Goal: Navigation & Orientation: Understand site structure

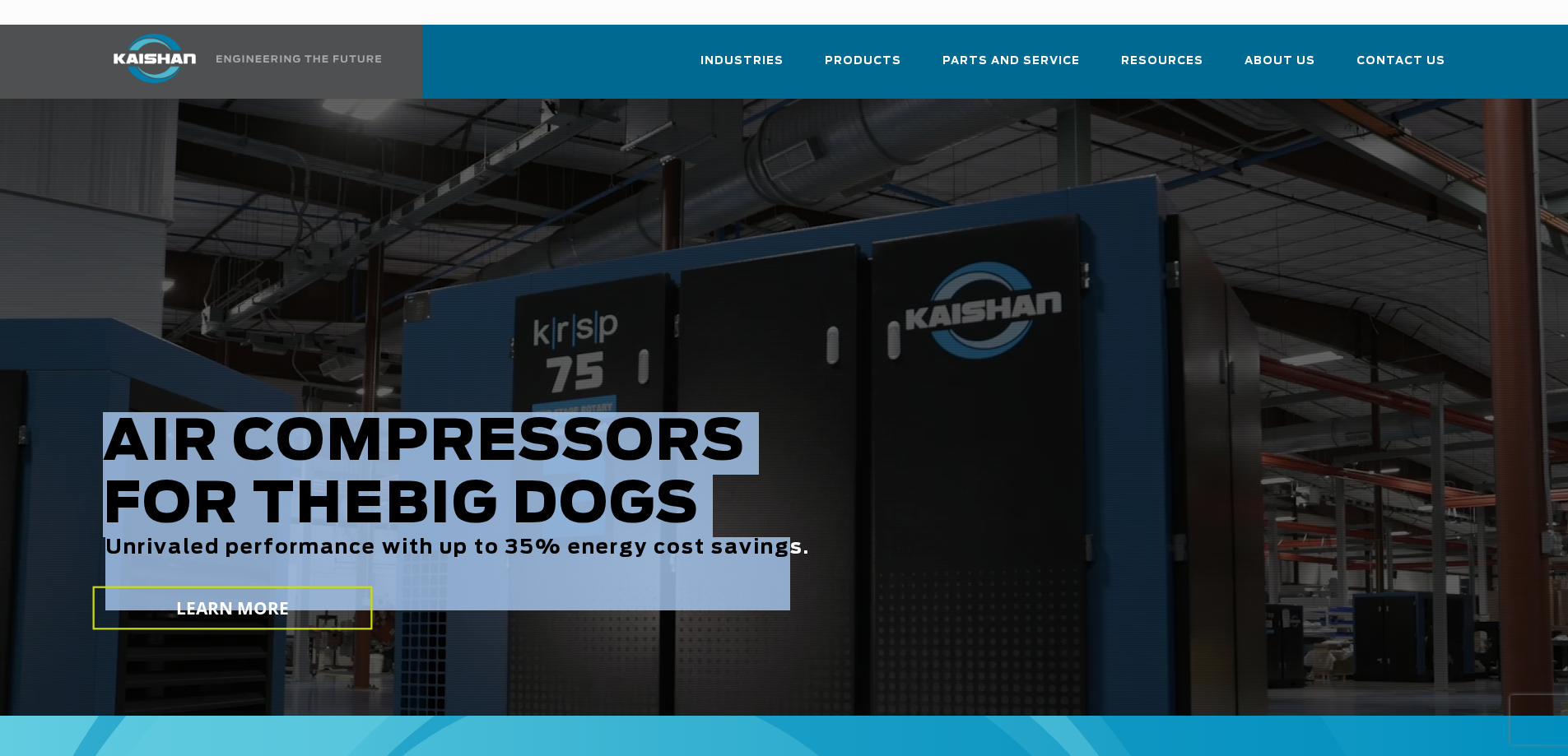
drag, startPoint x: 109, startPoint y: 411, endPoint x: 781, endPoint y: 514, distance: 679.8
click at [783, 512] on h2 "AIR COMPRESSORS FOR THE BIG DOGS Unrivaled performance with up to 35% energy co…" at bounding box center [669, 511] width 1133 height 198
click at [781, 538] on span "Unrivaled performance with up to 35% energy cost savings." at bounding box center [458, 548] width 704 height 20
click at [693, 538] on span "Unrivaled performance with up to 35% energy cost savings." at bounding box center [458, 548] width 704 height 20
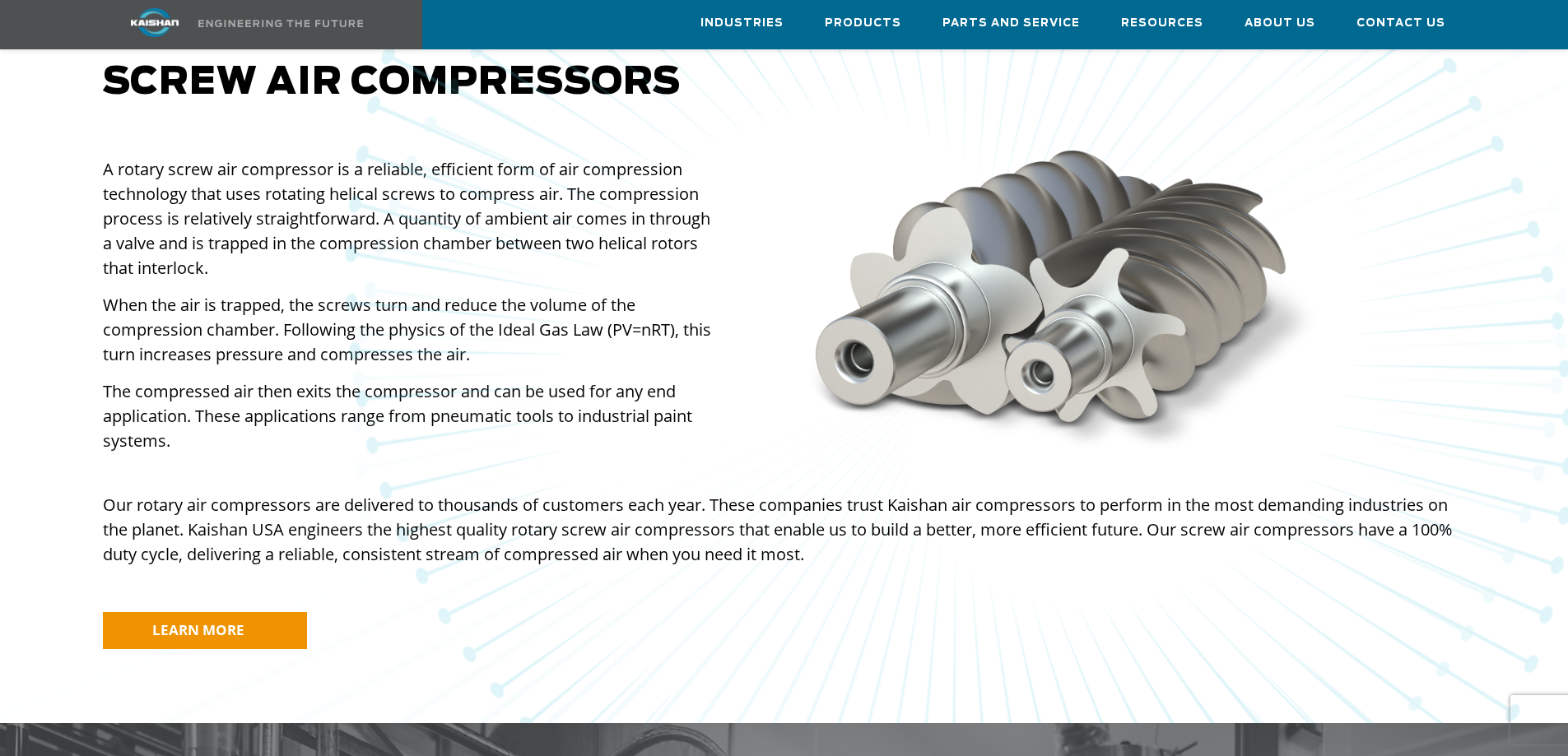
scroll to position [1152, 0]
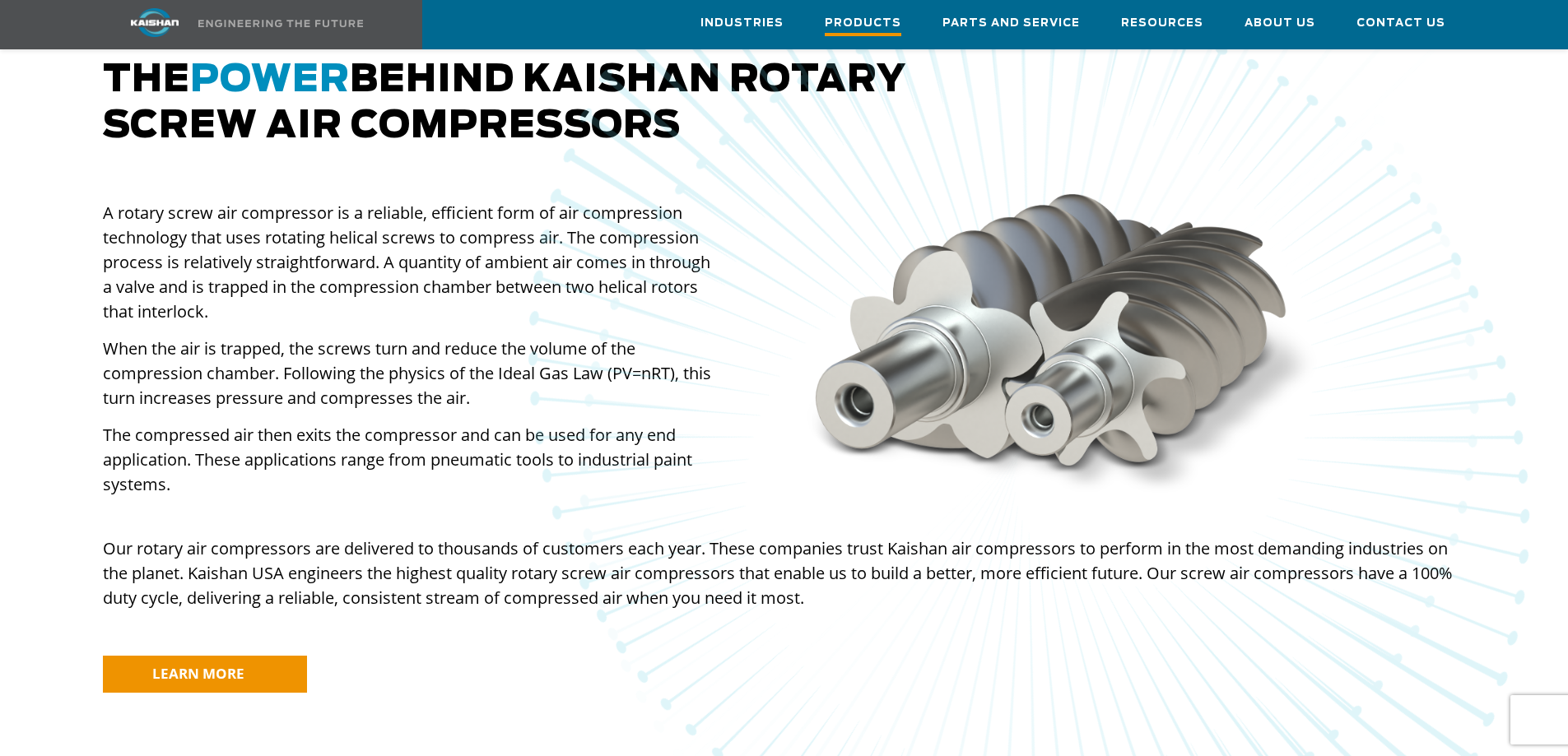
click at [862, 22] on span "Products" at bounding box center [864, 25] width 77 height 22
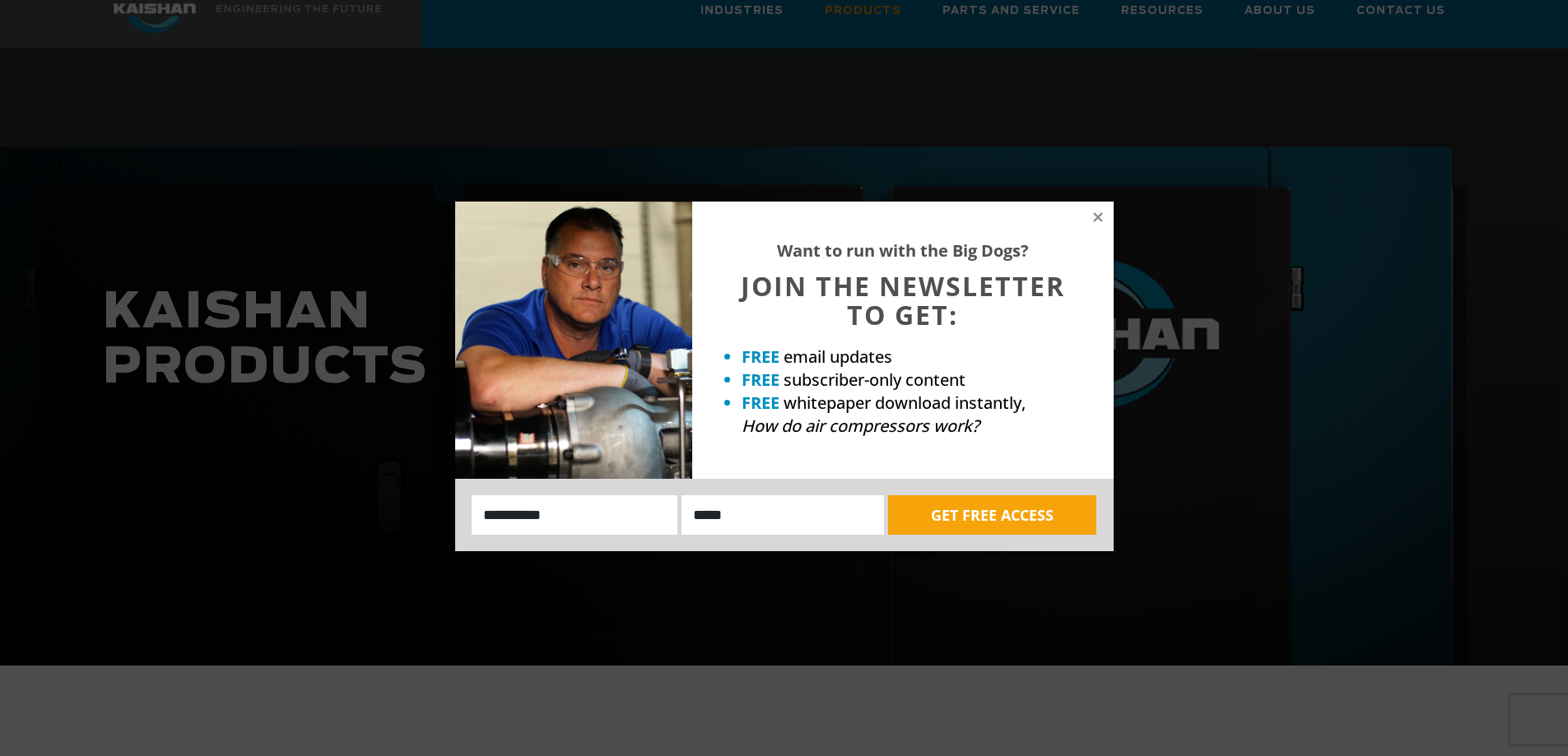
scroll to position [29, 0]
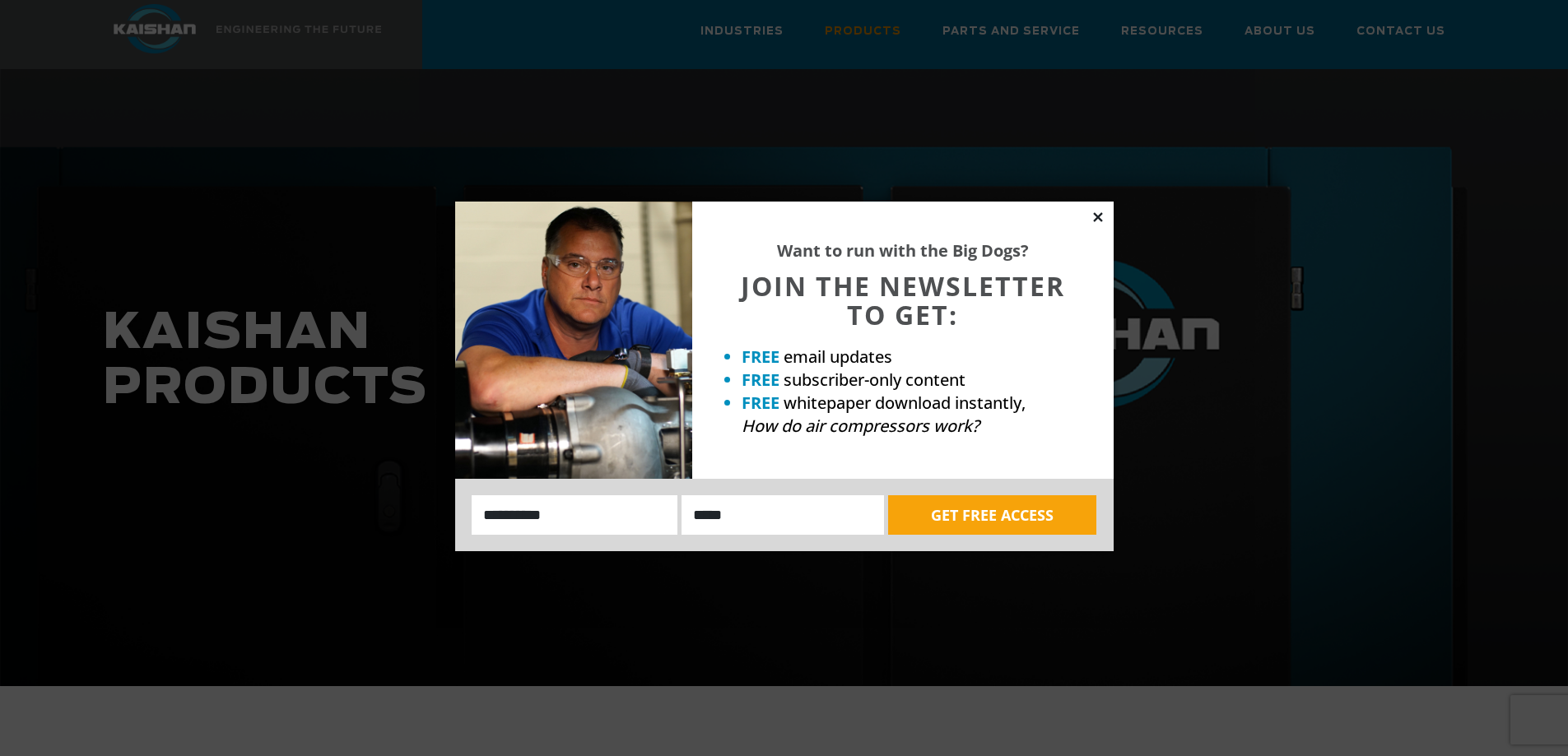
click at [1095, 221] on icon at bounding box center [1098, 217] width 9 height 9
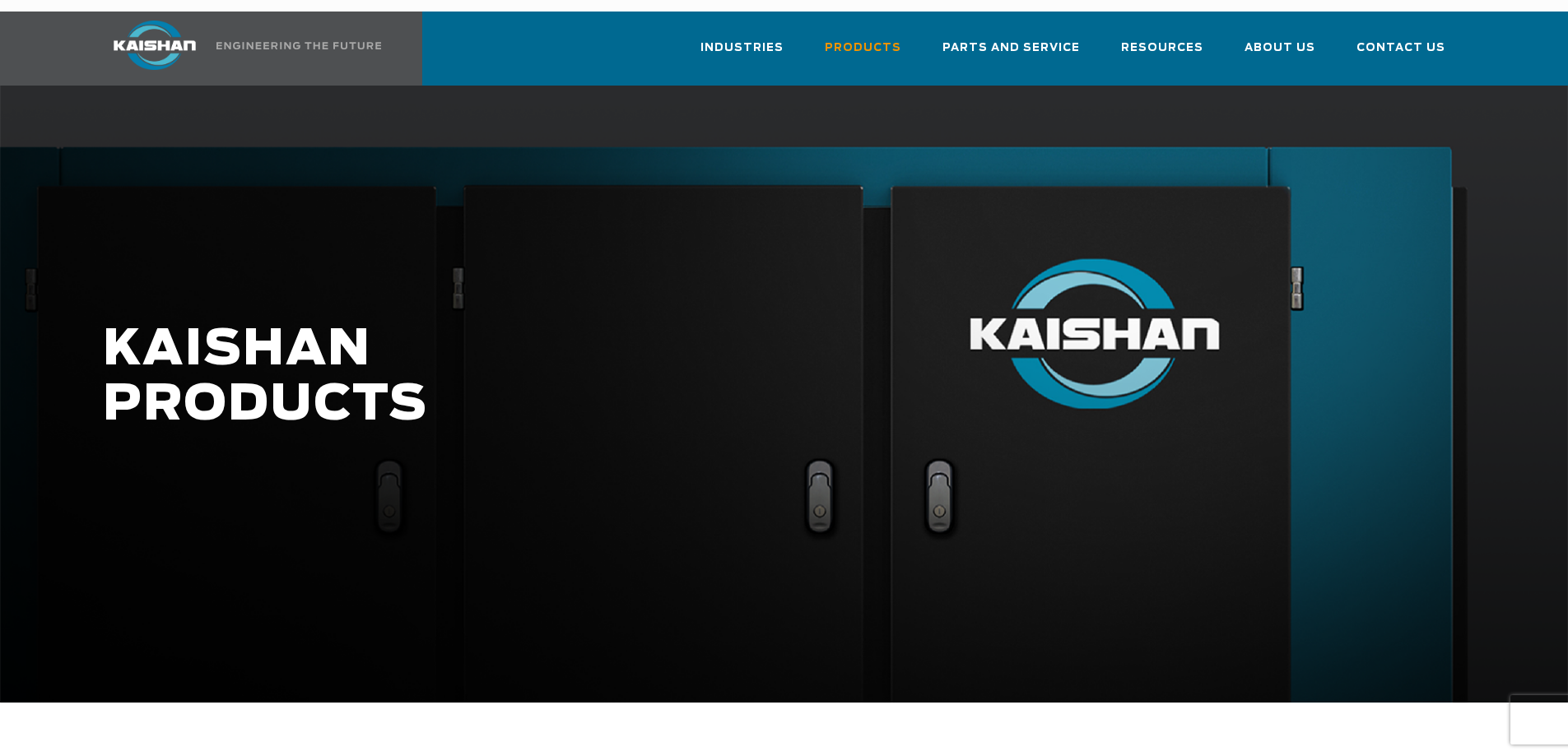
scroll to position [0, 0]
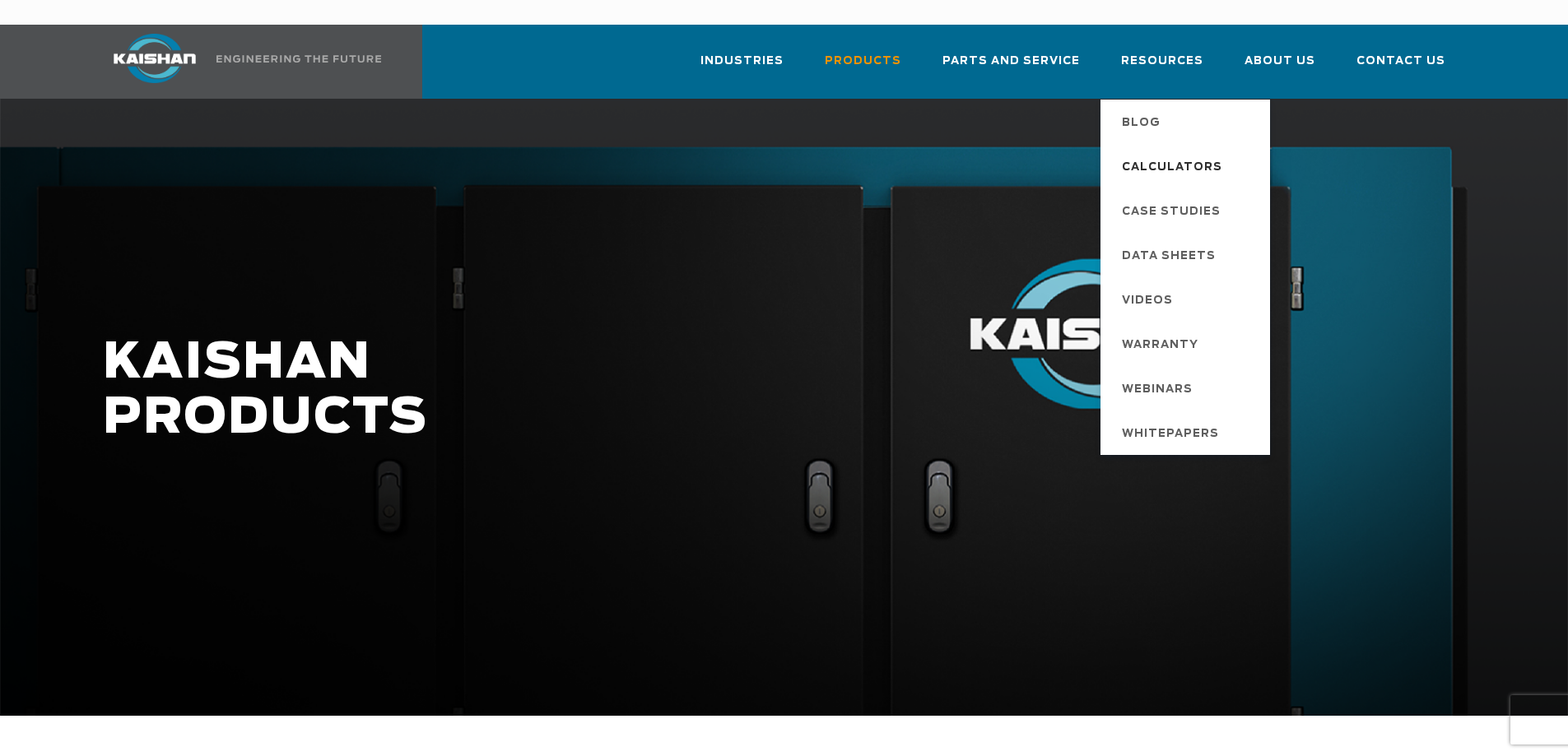
click at [1195, 154] on span "Calculators" at bounding box center [1172, 167] width 100 height 28
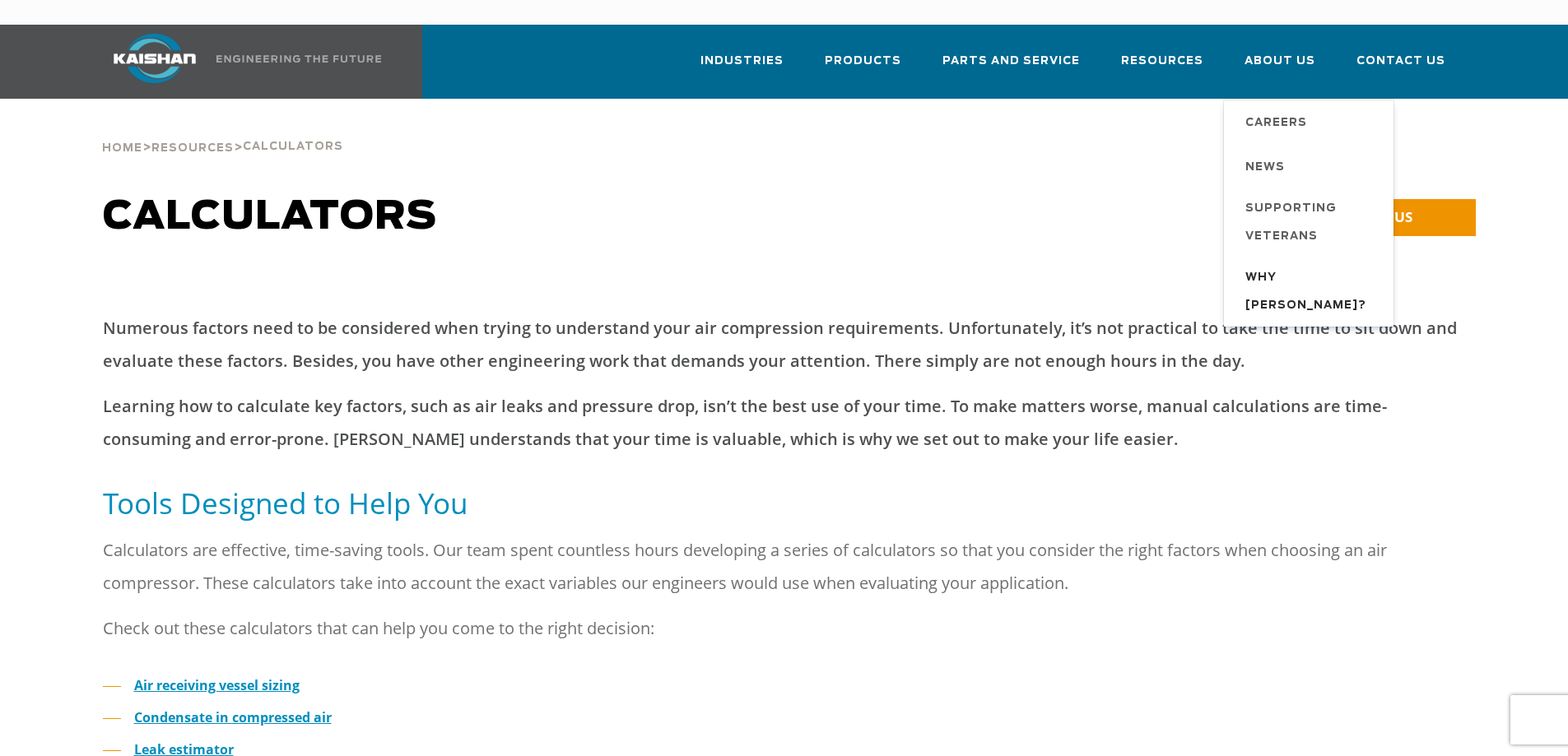
click at [1284, 265] on span "Why [PERSON_NAME]?" at bounding box center [1311, 292] width 131 height 56
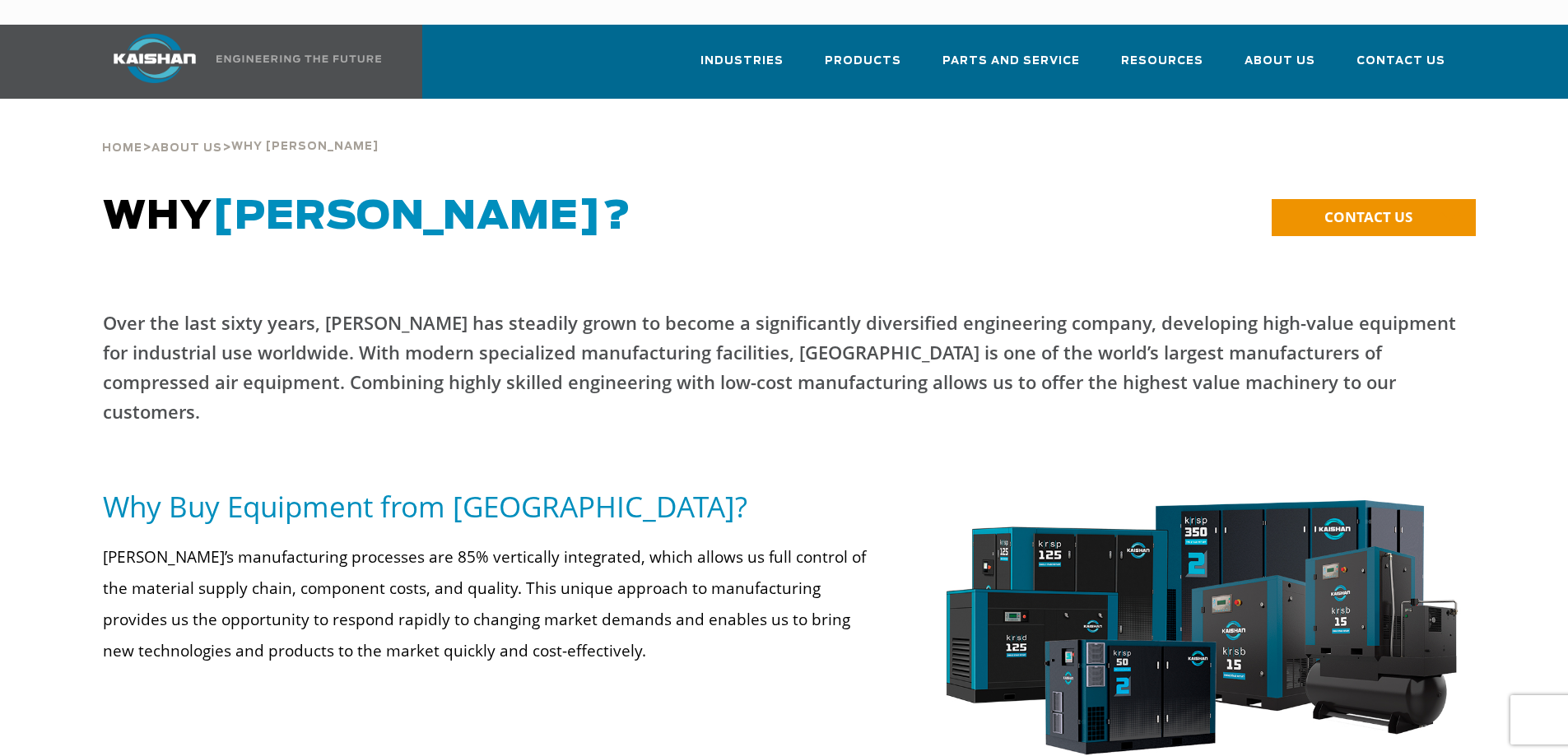
drag, startPoint x: 881, startPoint y: 239, endPoint x: 389, endPoint y: 92, distance: 513.5
click at [871, 234] on div "WHY KAISHAN?" at bounding box center [611, 233] width 1037 height 79
click at [127, 38] on img at bounding box center [155, 58] width 123 height 49
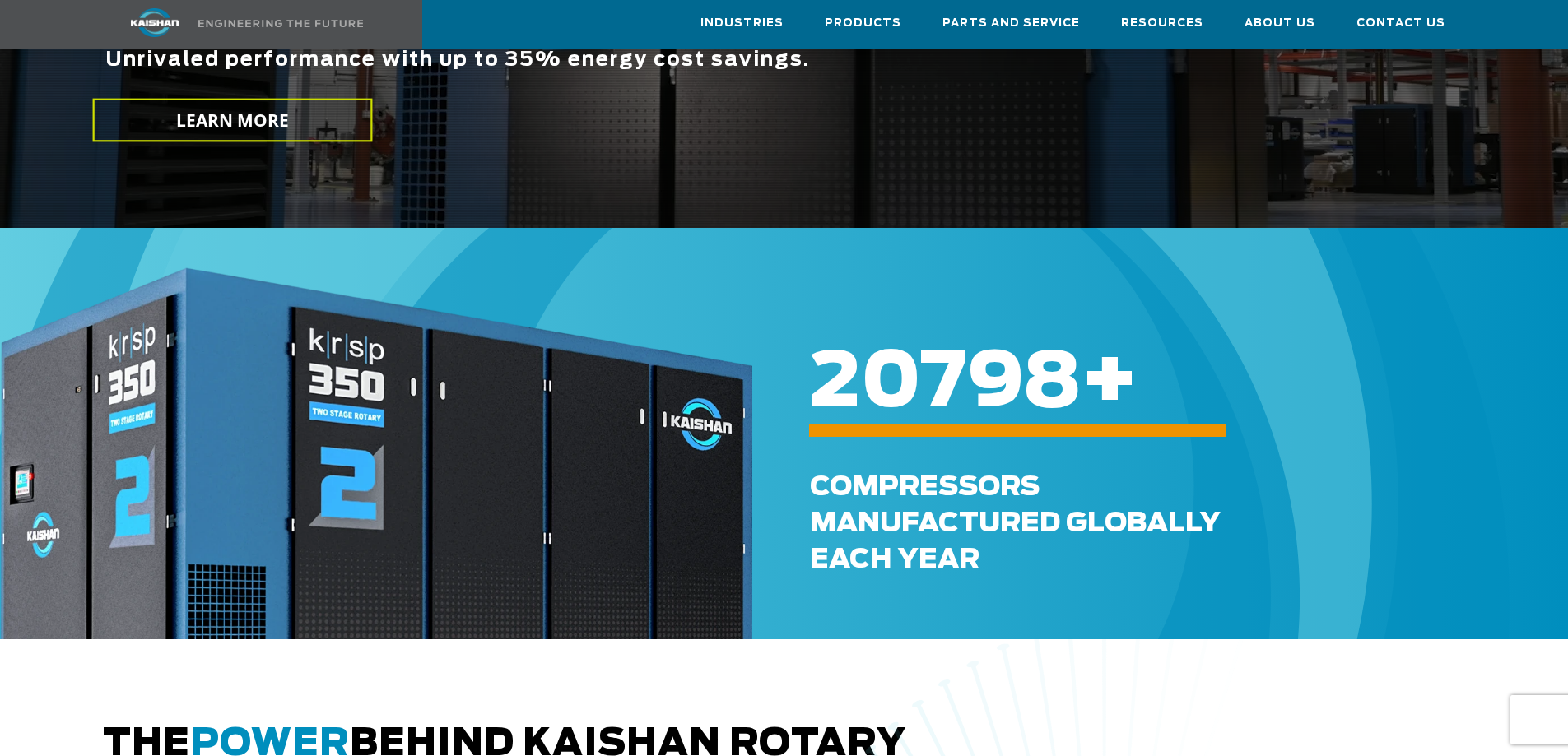
scroll to position [164, 0]
